Goal: Register for event/course

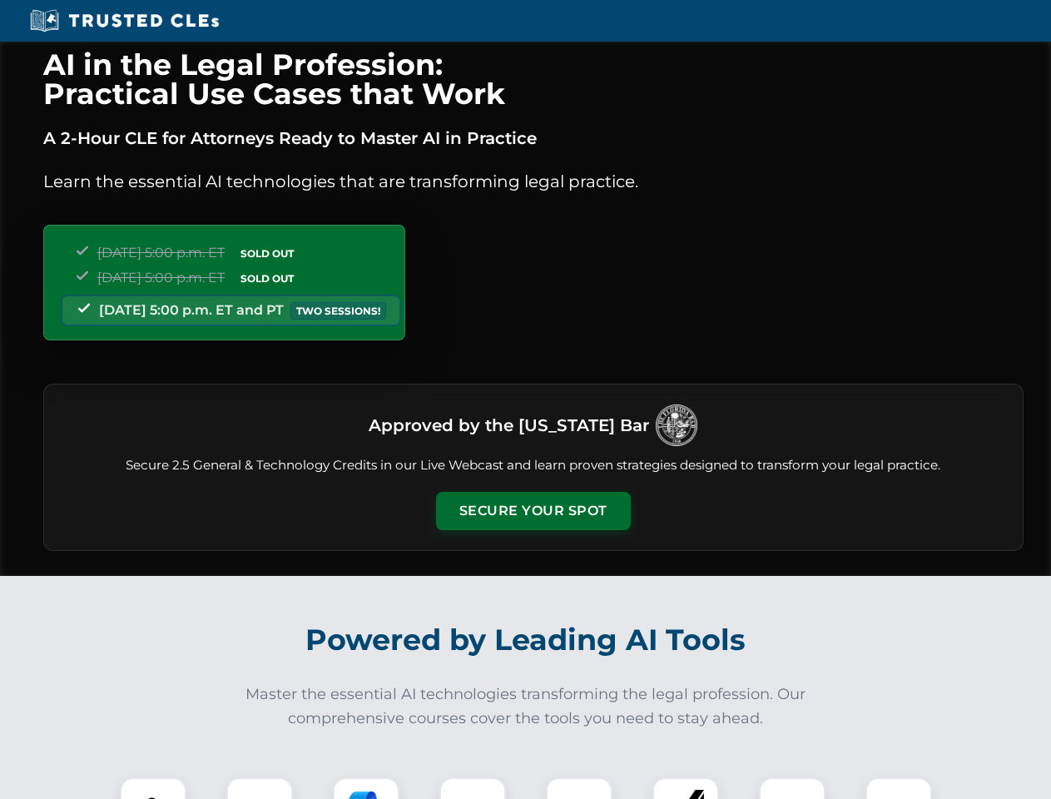
click at [533, 511] on button "Secure Your Spot" at bounding box center [533, 511] width 195 height 38
click at [153, 788] on img at bounding box center [153, 811] width 48 height 48
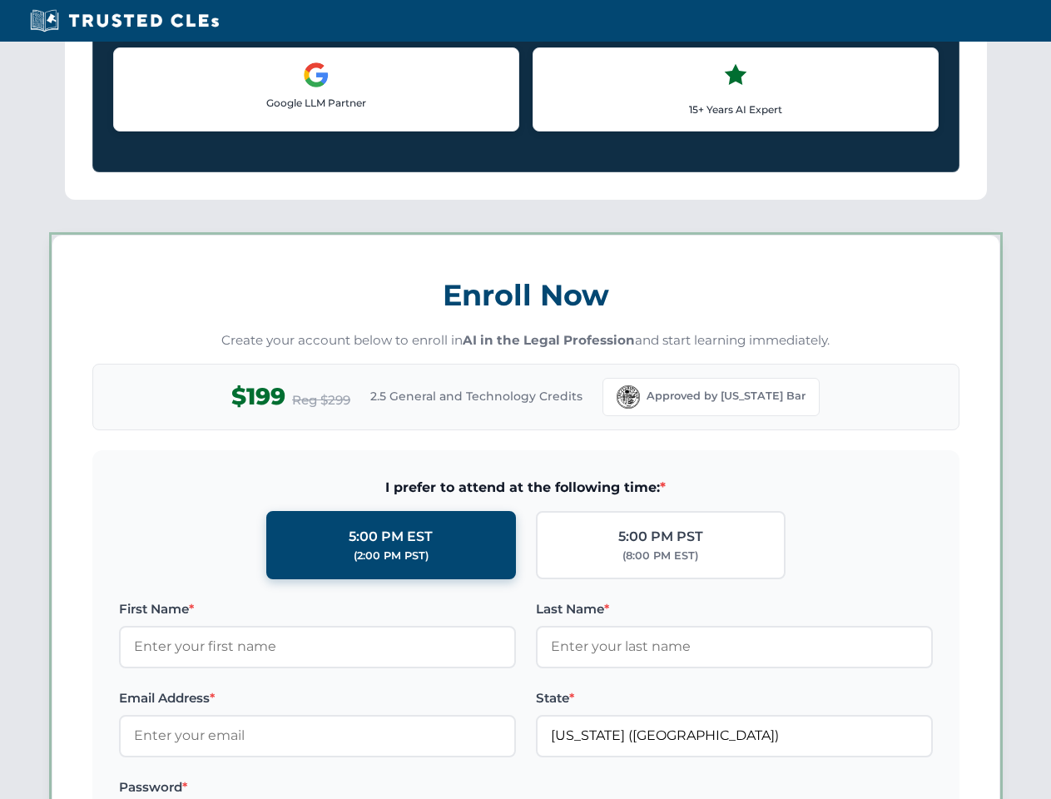
click at [366, 788] on label "Password *" at bounding box center [317, 788] width 397 height 20
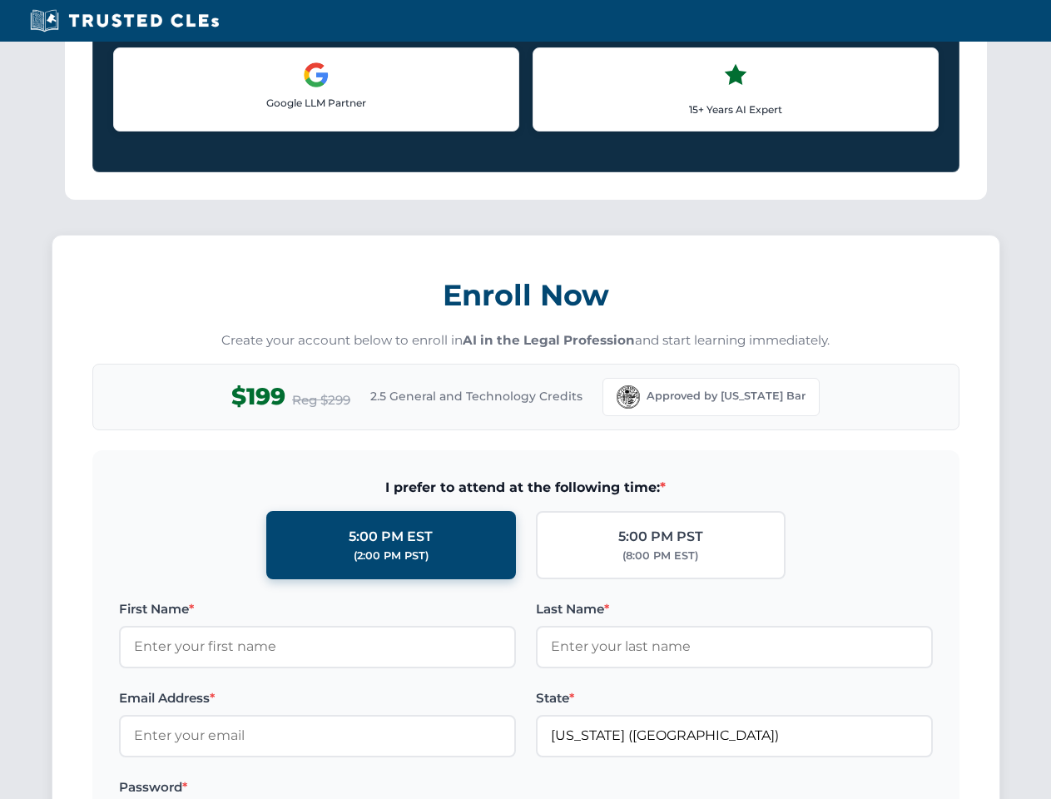
scroll to position [1634, 0]
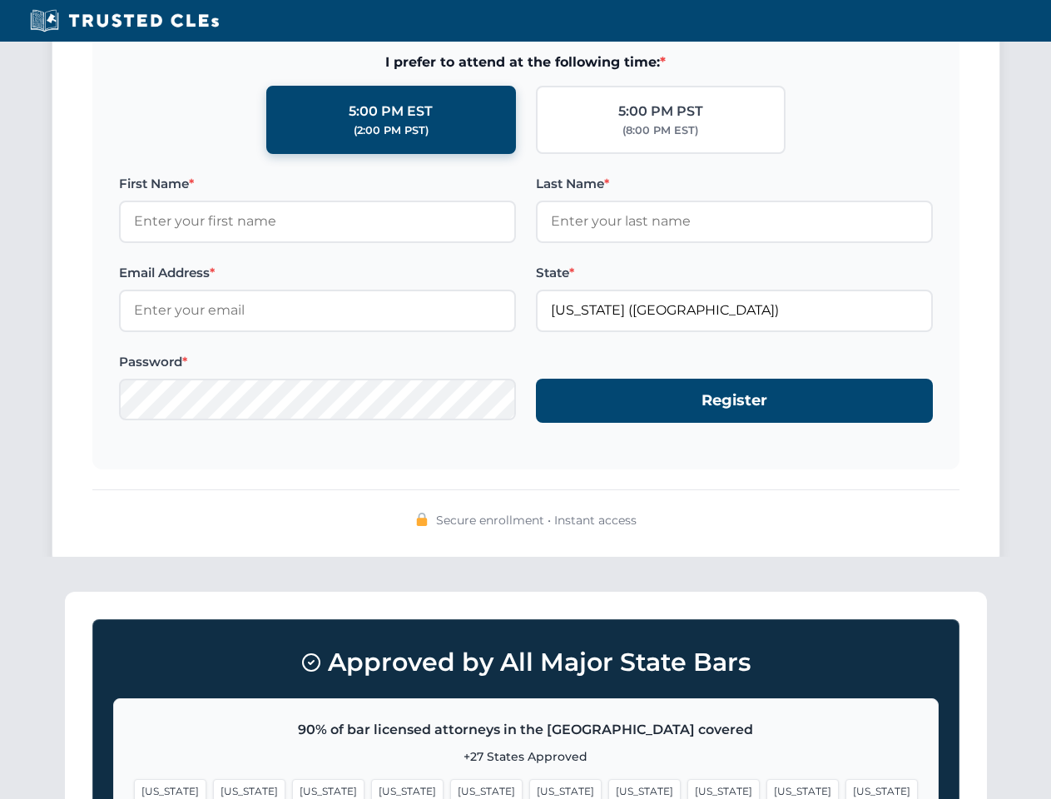
click at [767, 788] on span "[US_STATE]" at bounding box center [803, 791] width 72 height 24
